Goal: Transaction & Acquisition: Obtain resource

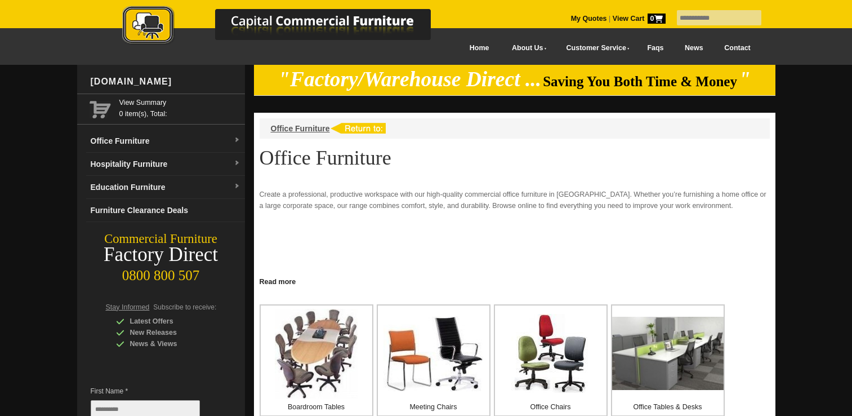
scroll to position [158, 0]
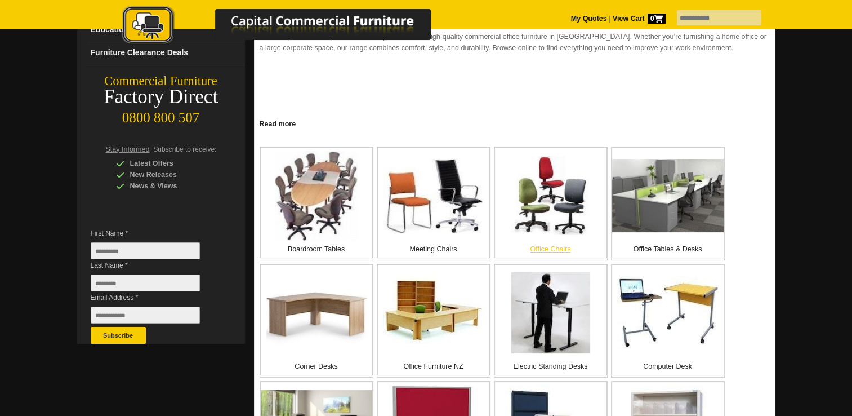
drag, startPoint x: 0, startPoint y: 0, endPoint x: 553, endPoint y: 238, distance: 601.5
click at [553, 238] on div "Office Chairs" at bounding box center [551, 202] width 113 height 111
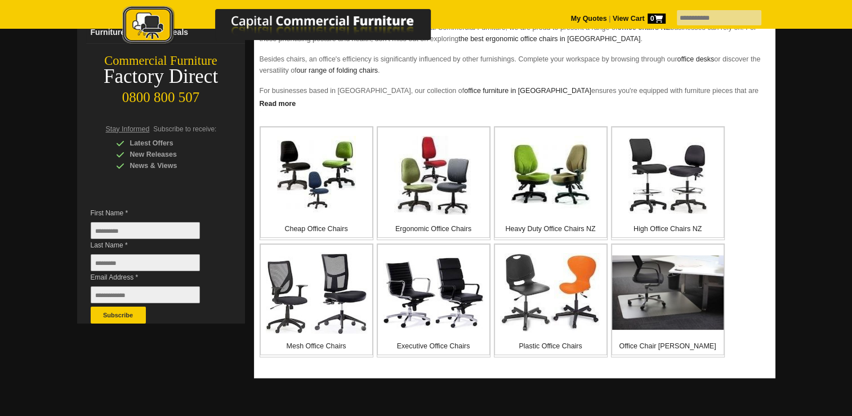
scroll to position [180, 0]
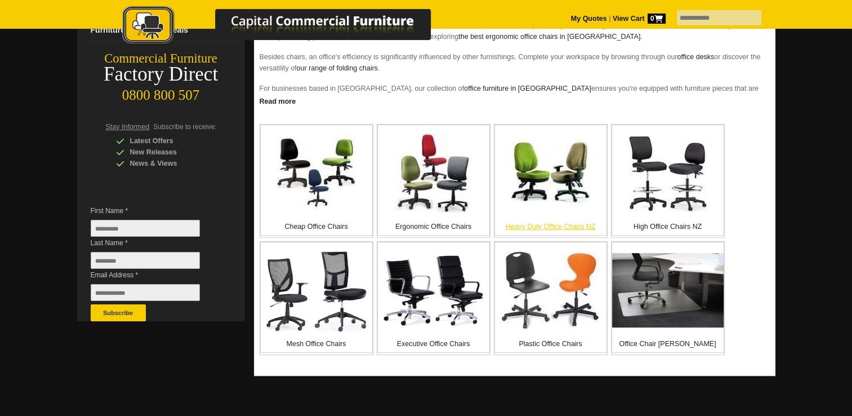
click at [556, 224] on p "Heavy Duty Office Chairs NZ" at bounding box center [551, 226] width 112 height 11
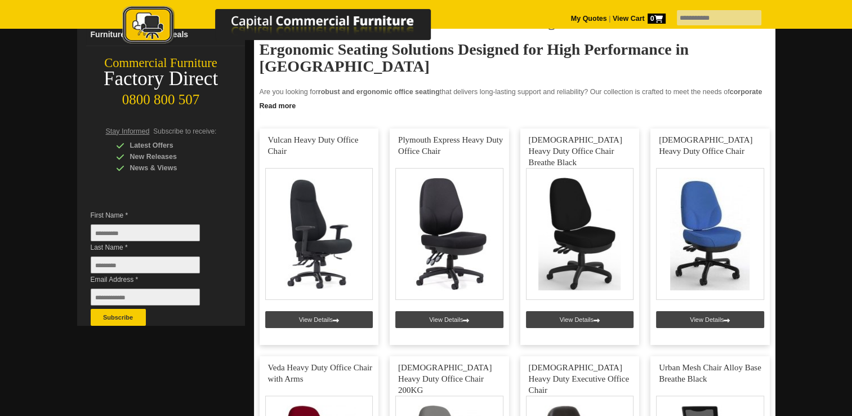
scroll to position [180, 0]
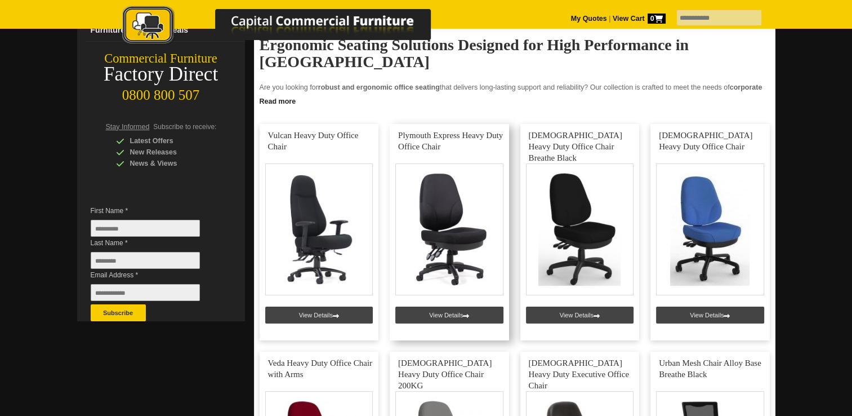
click at [470, 310] on link at bounding box center [449, 232] width 119 height 216
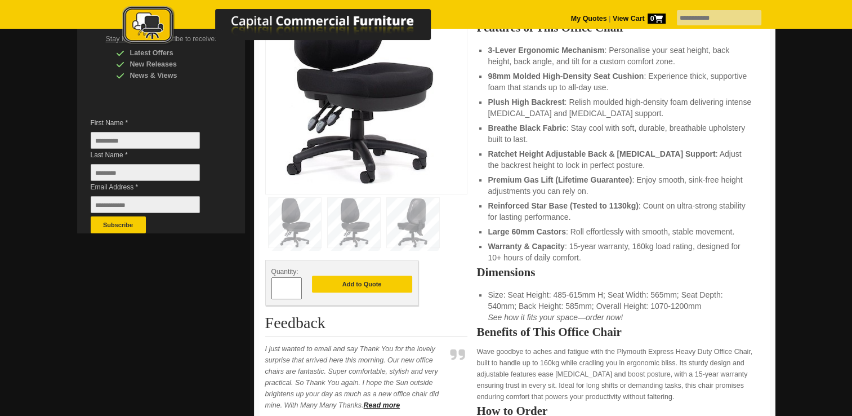
scroll to position [270, 0]
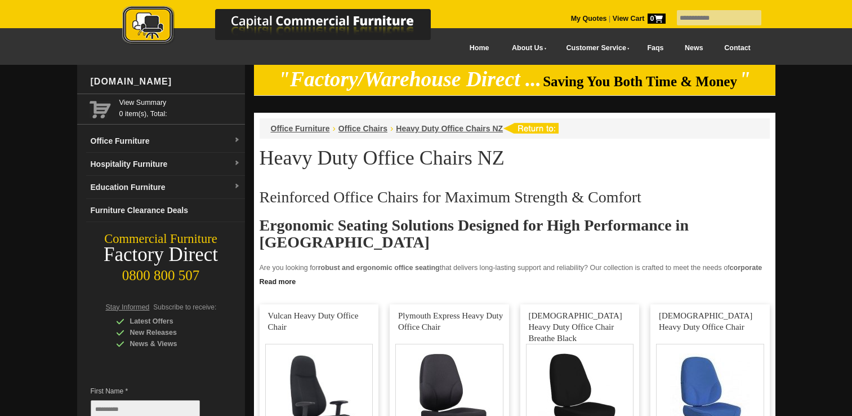
scroll to position [180, 0]
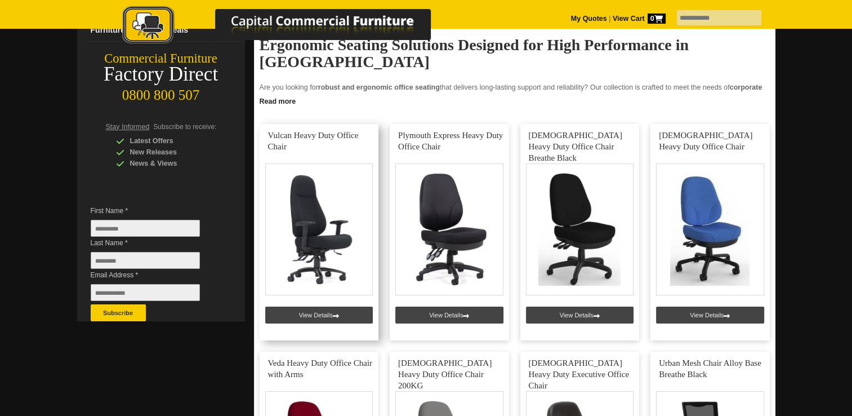
click at [349, 305] on link at bounding box center [319, 232] width 119 height 216
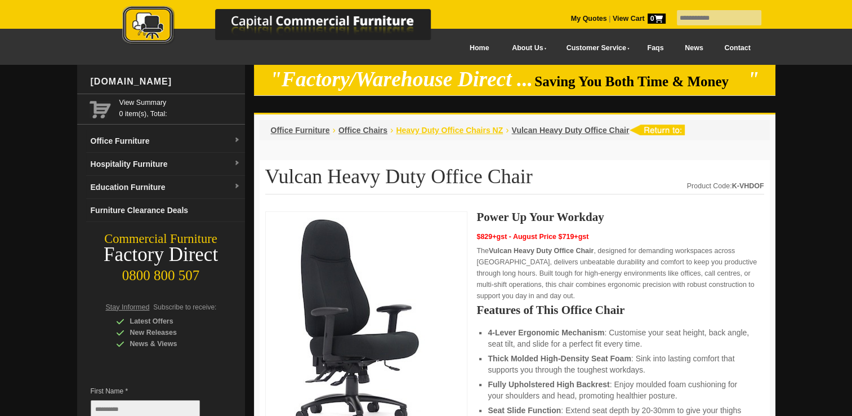
click at [454, 129] on span "Heavy Duty Office Chairs NZ" at bounding box center [449, 130] width 107 height 9
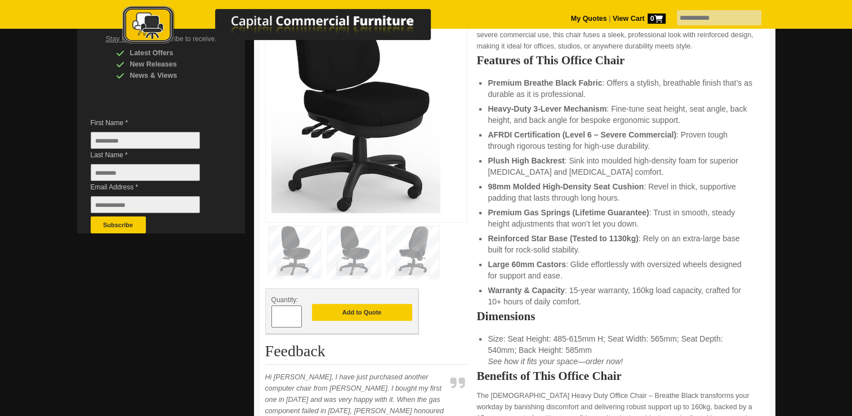
scroll to position [270, 0]
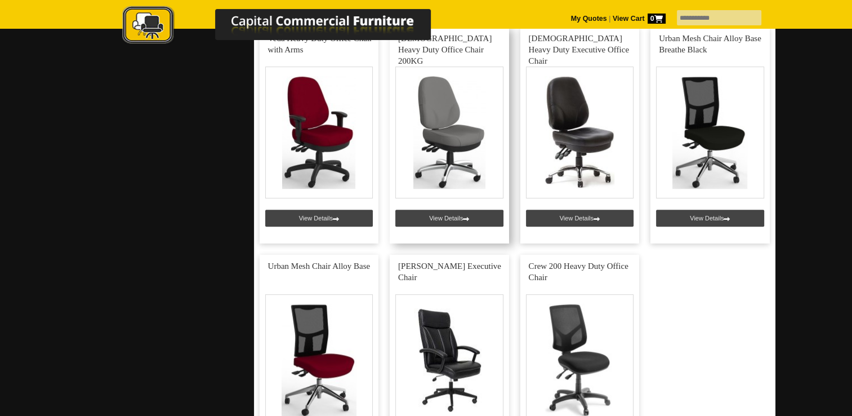
scroll to position [496, 0]
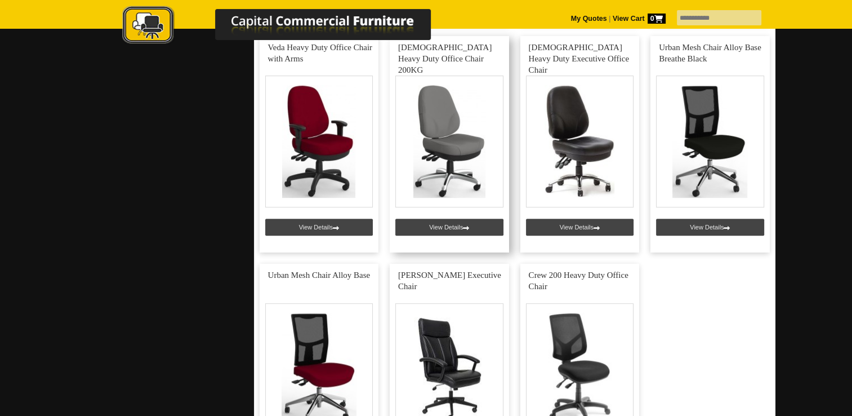
click at [460, 222] on link at bounding box center [449, 144] width 119 height 216
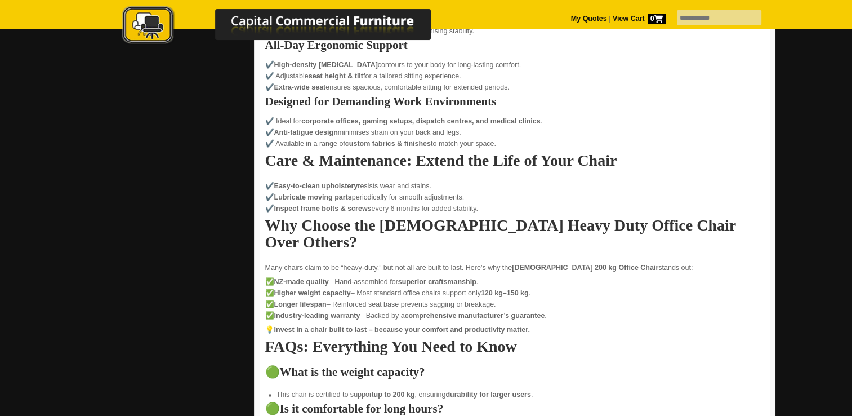
scroll to position [1690, 0]
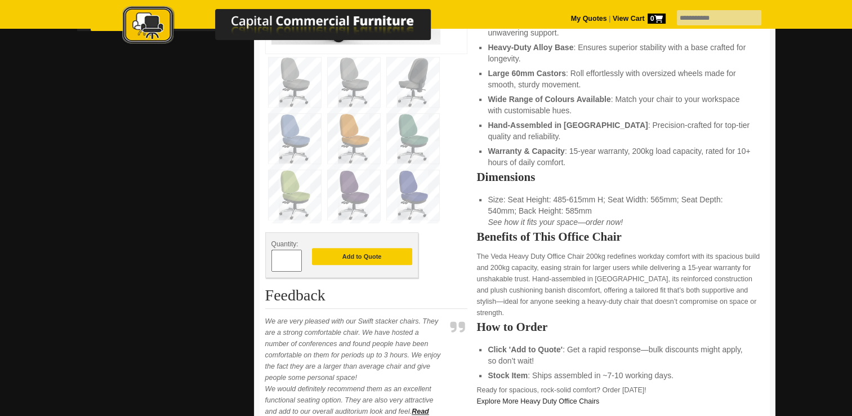
scroll to position [473, 0]
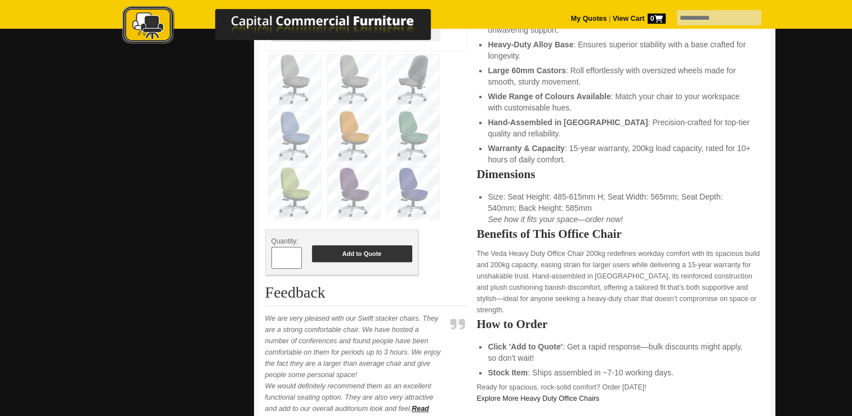
click at [354, 245] on button "Add to Quote" at bounding box center [362, 253] width 100 height 17
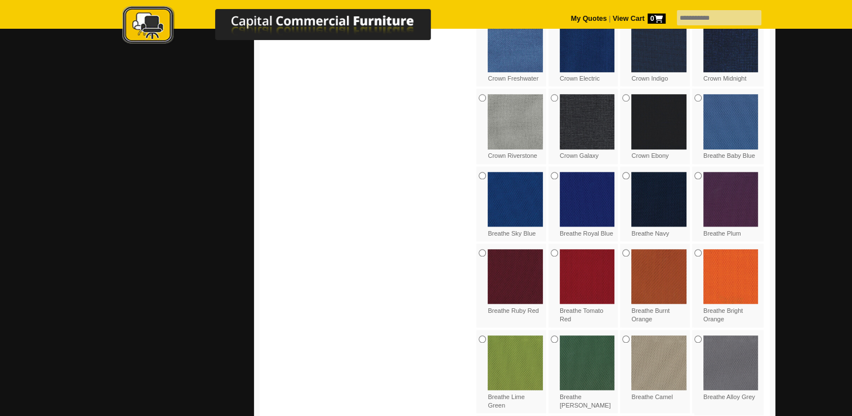
scroll to position [790, 0]
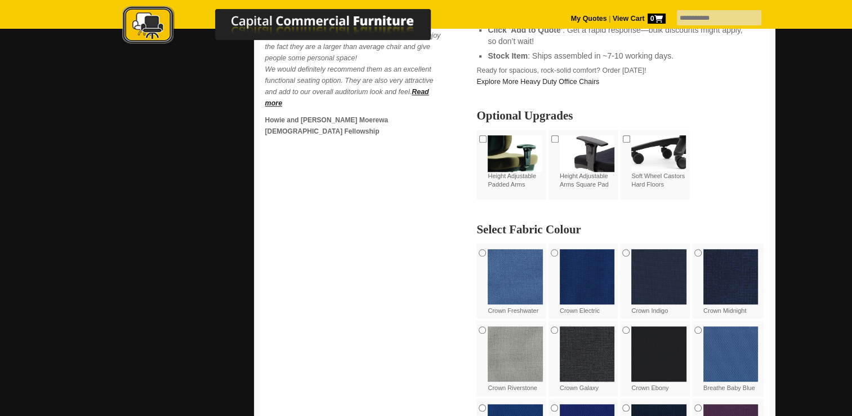
click at [698, 243] on div "Crown Midnight" at bounding box center [728, 281] width 72 height 77
click at [706, 249] on img at bounding box center [731, 276] width 55 height 55
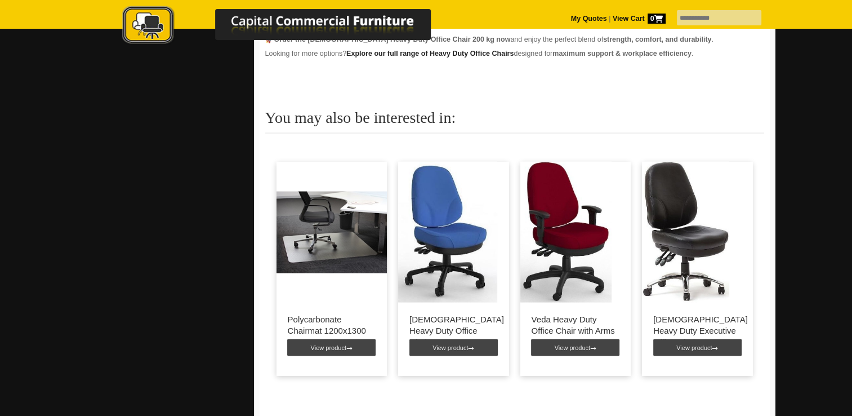
scroll to position [2209, 0]
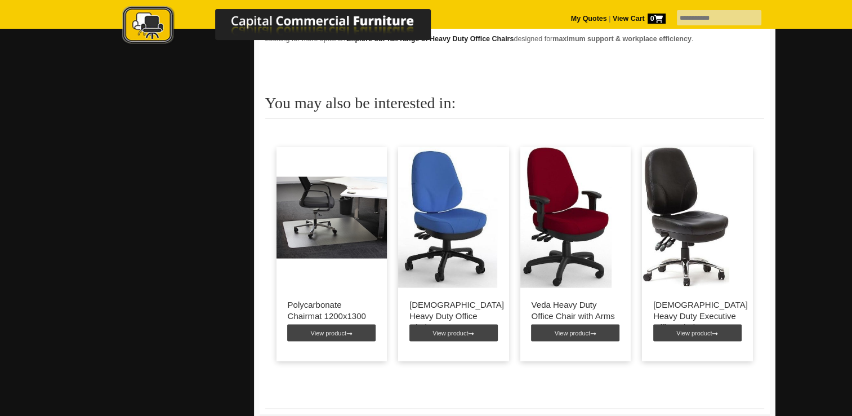
click at [571, 19] on link "My Quotes" at bounding box center [589, 19] width 36 height 8
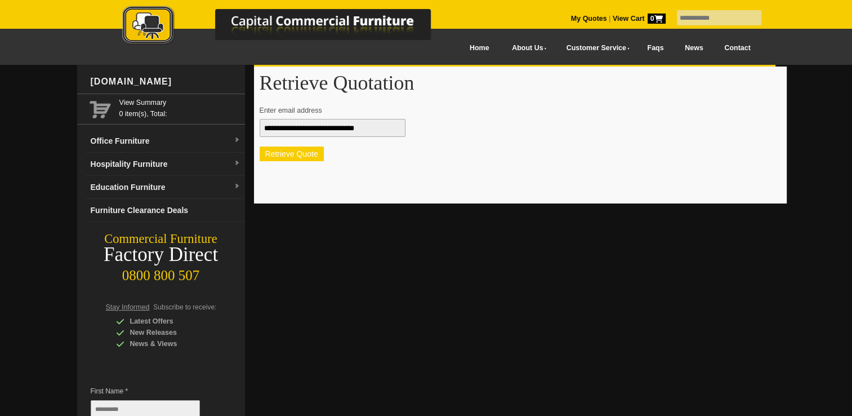
type input "**********"
click at [291, 153] on button "Retrieve Quote" at bounding box center [292, 153] width 64 height 15
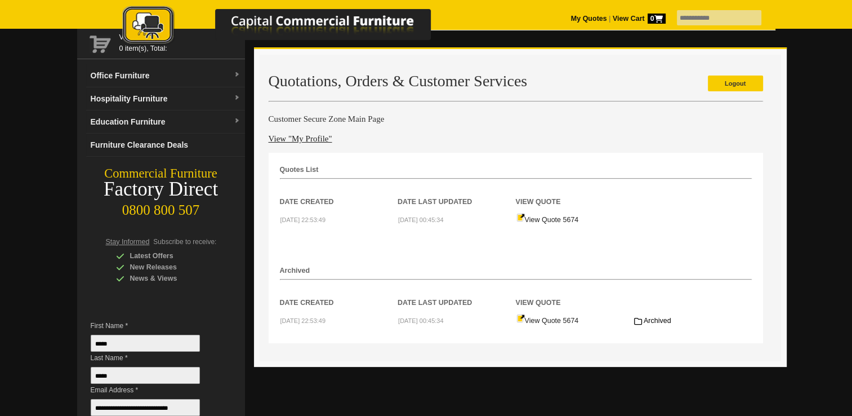
scroll to position [68, 0]
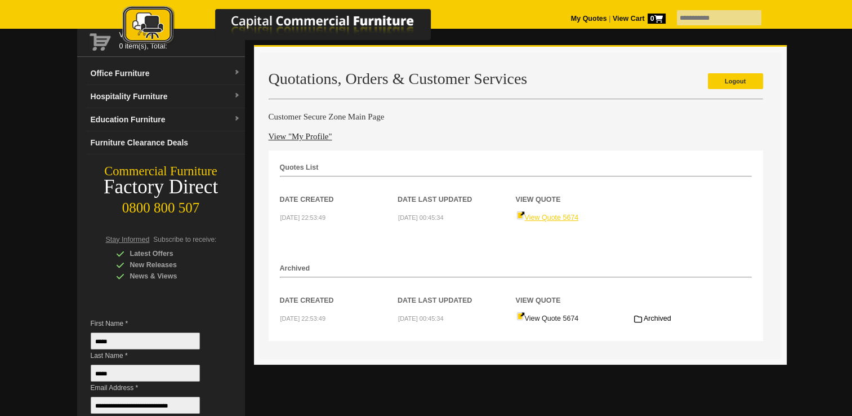
click at [552, 215] on link "View Quote 5674" at bounding box center [548, 217] width 63 height 8
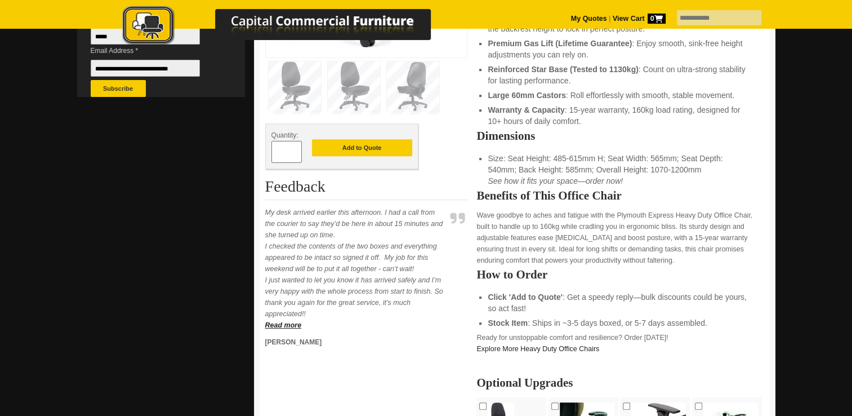
scroll to position [406, 0]
